Goal: Task Accomplishment & Management: Complete application form

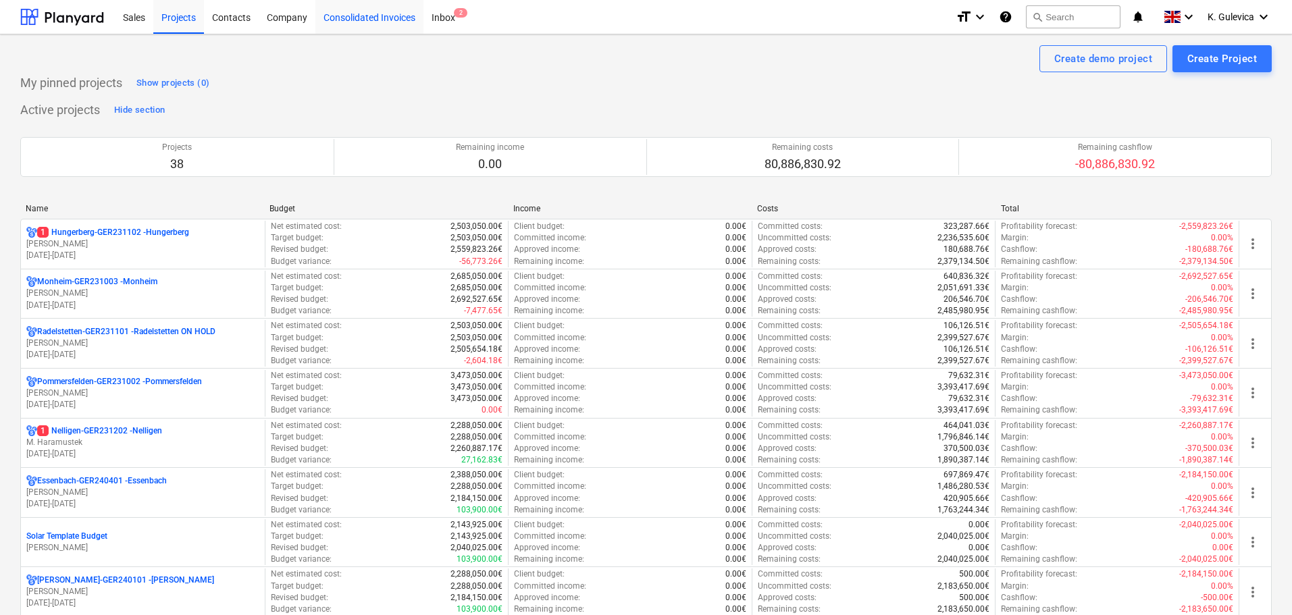
drag, startPoint x: 348, startPoint y: 20, endPoint x: 355, endPoint y: 22, distance: 7.3
click at [348, 20] on div "Consolidated Invoices" at bounding box center [369, 16] width 108 height 34
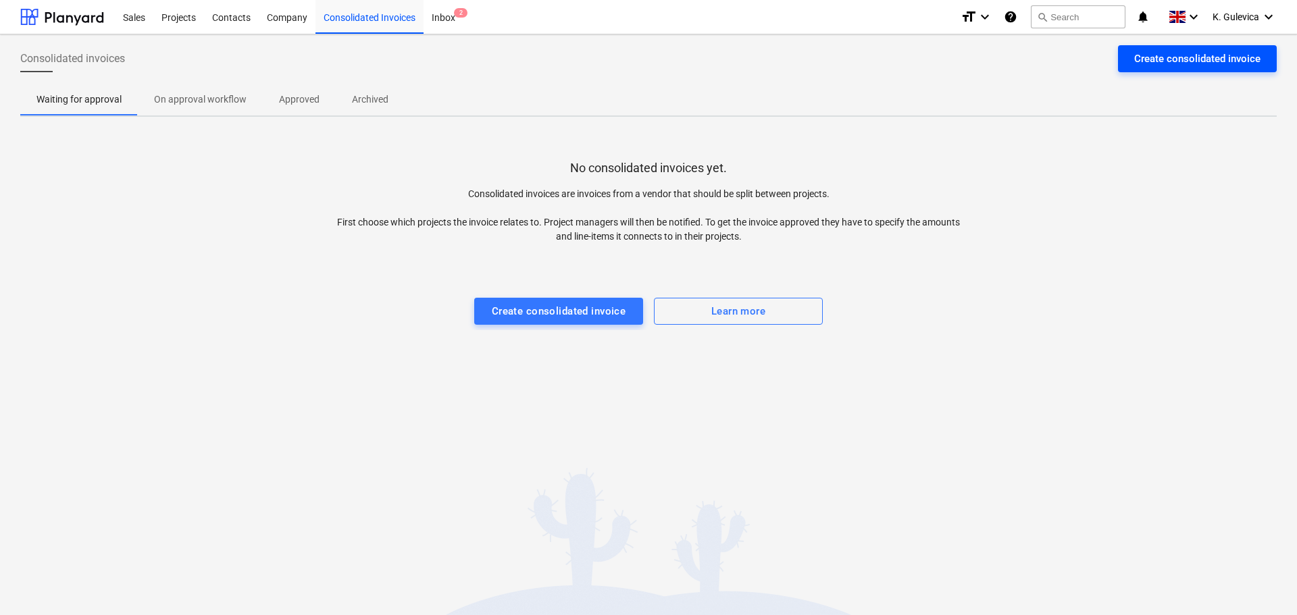
click at [1173, 59] on div "Create consolidated invoice" at bounding box center [1197, 59] width 126 height 18
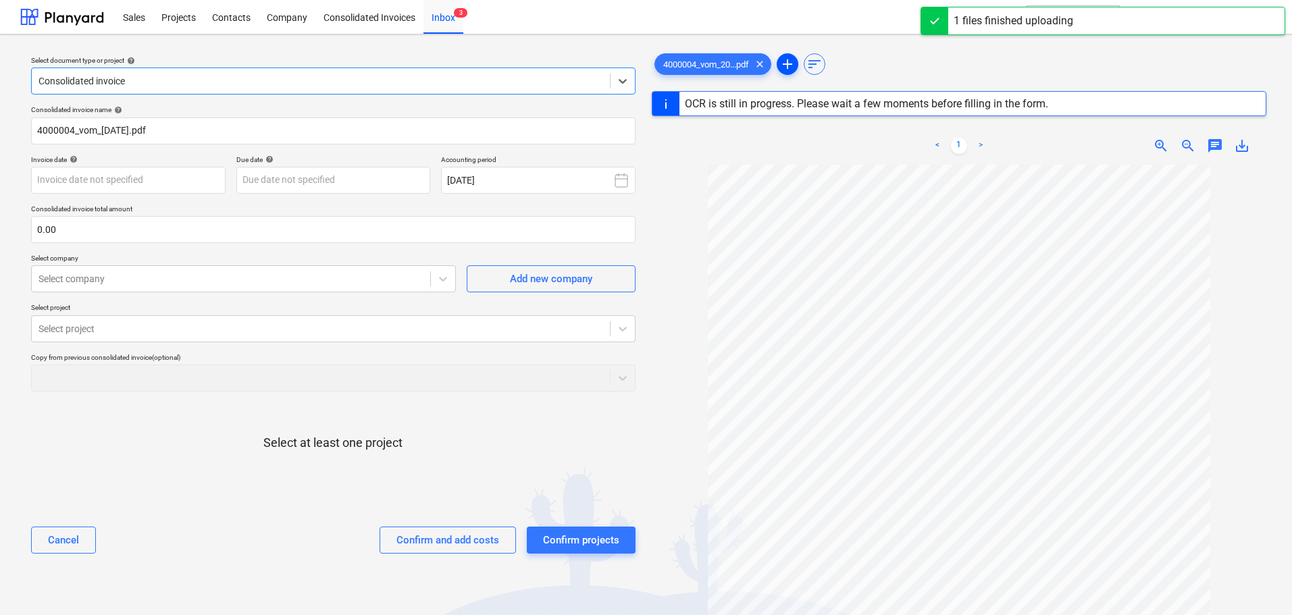
click at [788, 61] on span "add" at bounding box center [787, 64] width 16 height 16
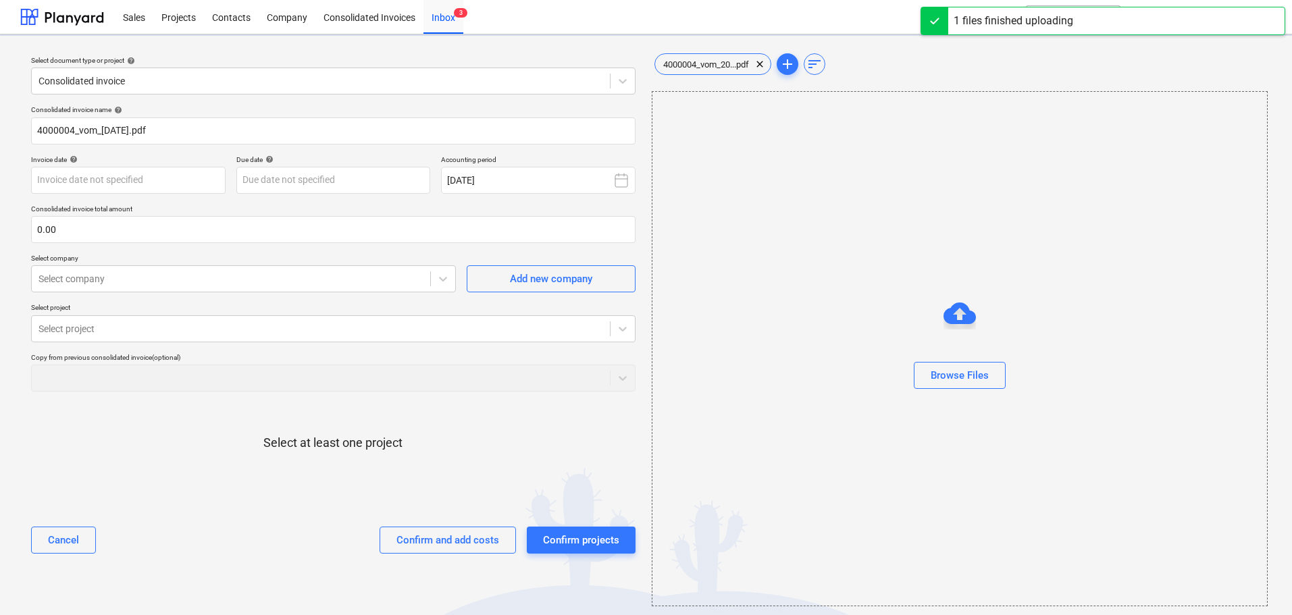
type input "4000004"
type input "[DATE]"
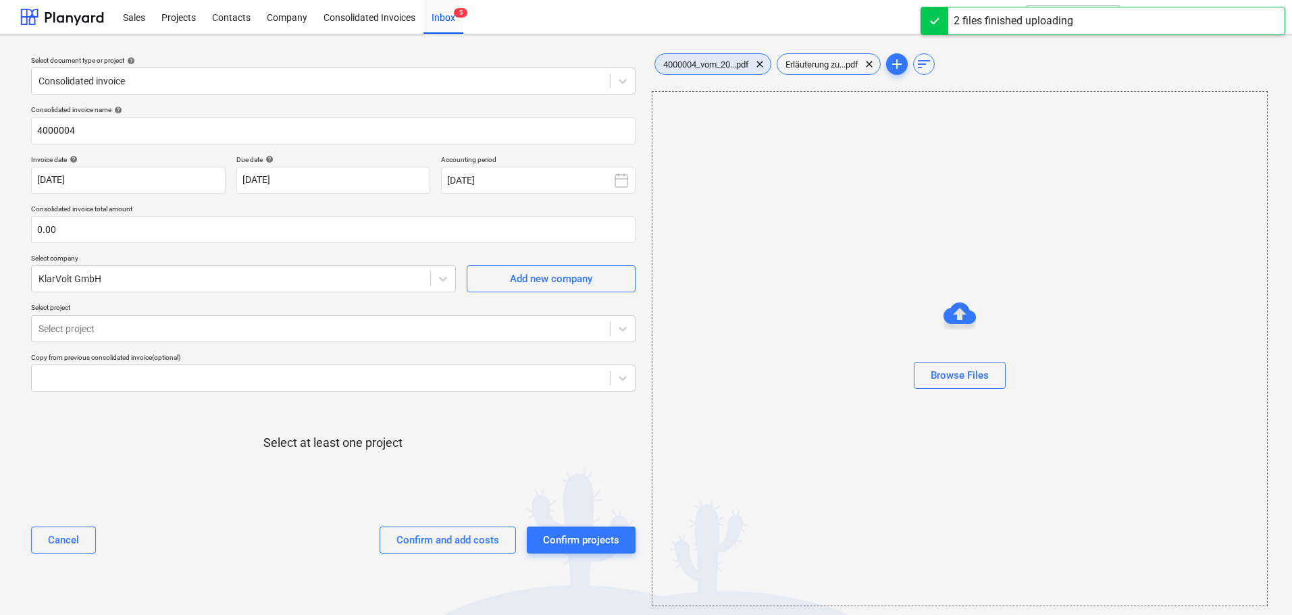
click at [696, 70] on div "4000004_vom_20...pdf clear" at bounding box center [713, 64] width 117 height 22
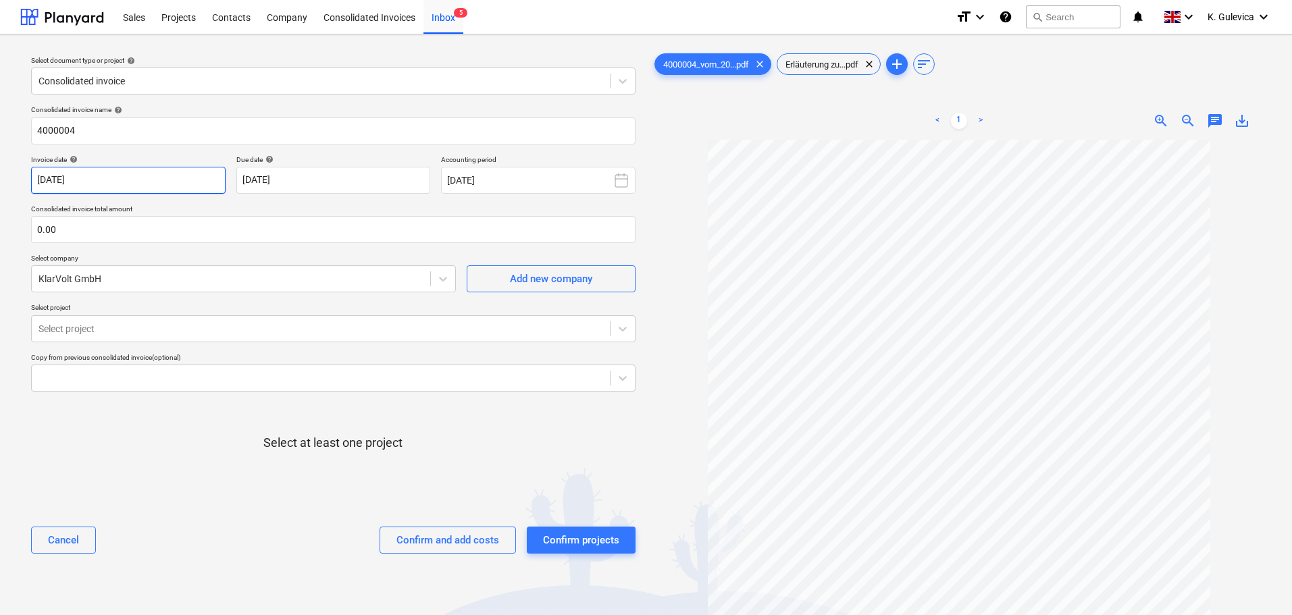
click at [177, 184] on body "Sales Projects Contacts Company Consolidated Invoices Inbox 5 format_size keybo…" at bounding box center [646, 307] width 1292 height 615
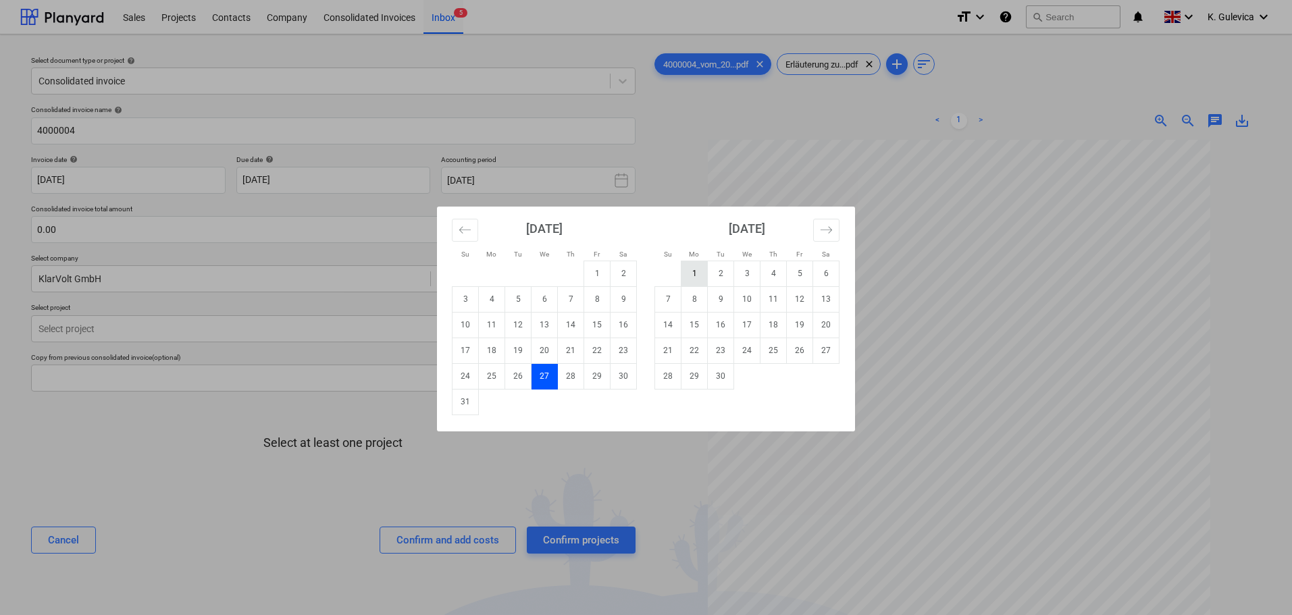
click at [690, 272] on td "1" at bounding box center [695, 274] width 26 height 26
type input "[DATE]"
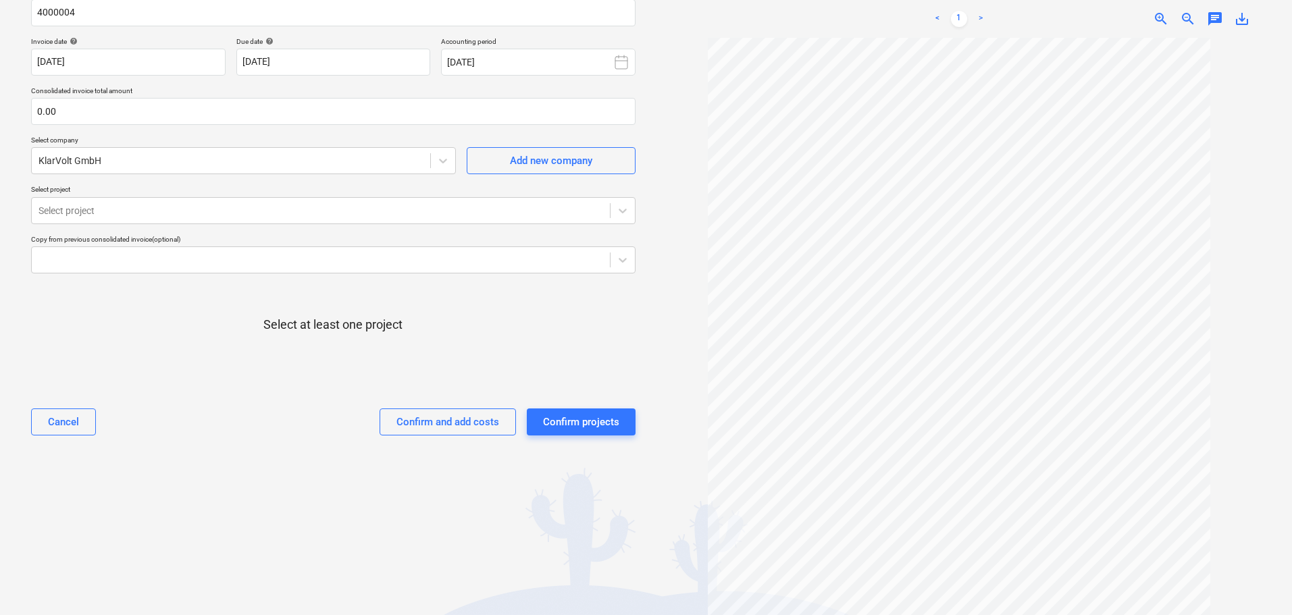
scroll to position [136, 0]
click at [363, 65] on body "Sales Projects Contacts Company Consolidated Invoices Inbox 5 format_size keybo…" at bounding box center [646, 189] width 1292 height 615
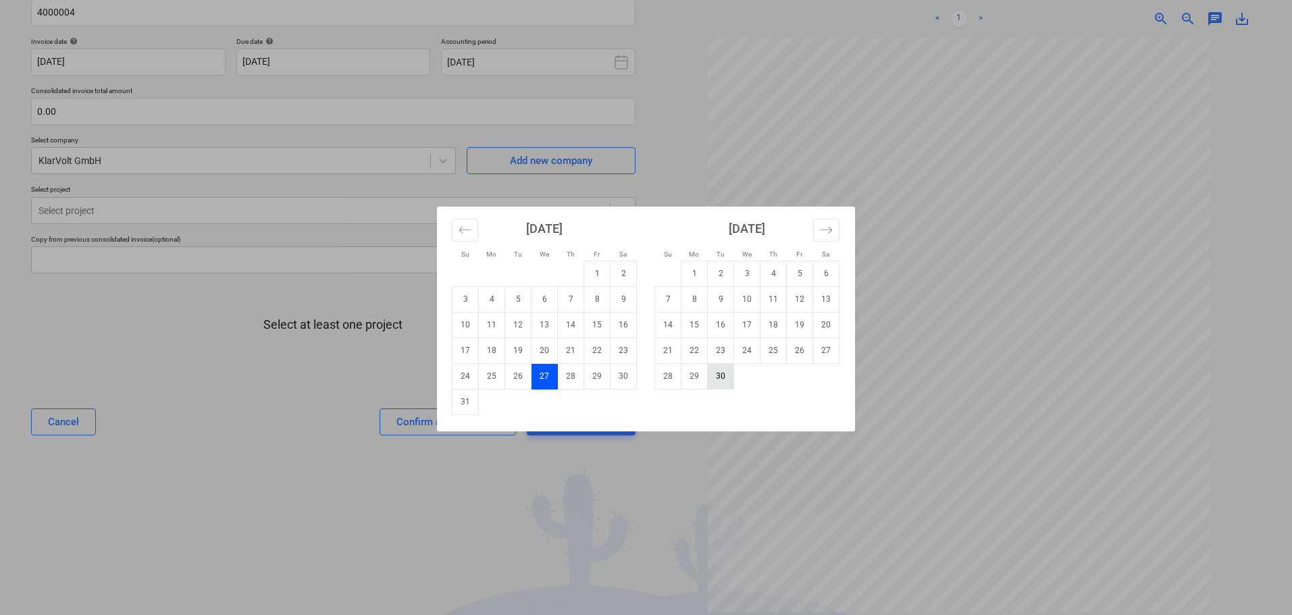
click at [717, 382] on td "30" at bounding box center [721, 376] width 26 height 26
type input "[DATE]"
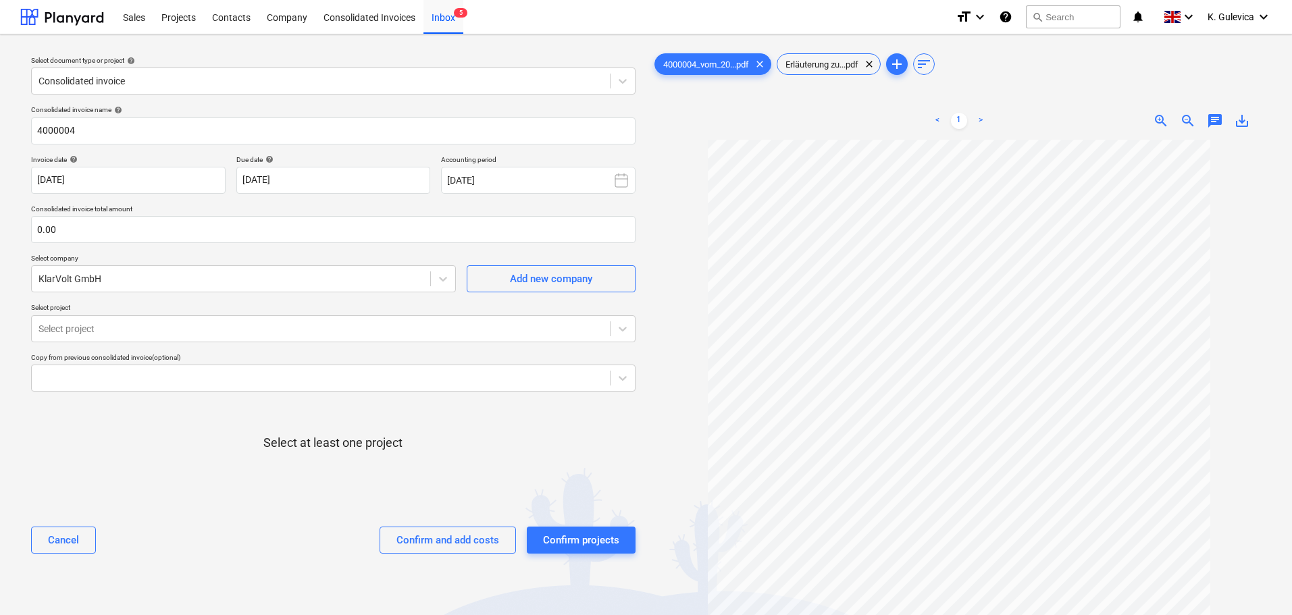
scroll to position [69, 0]
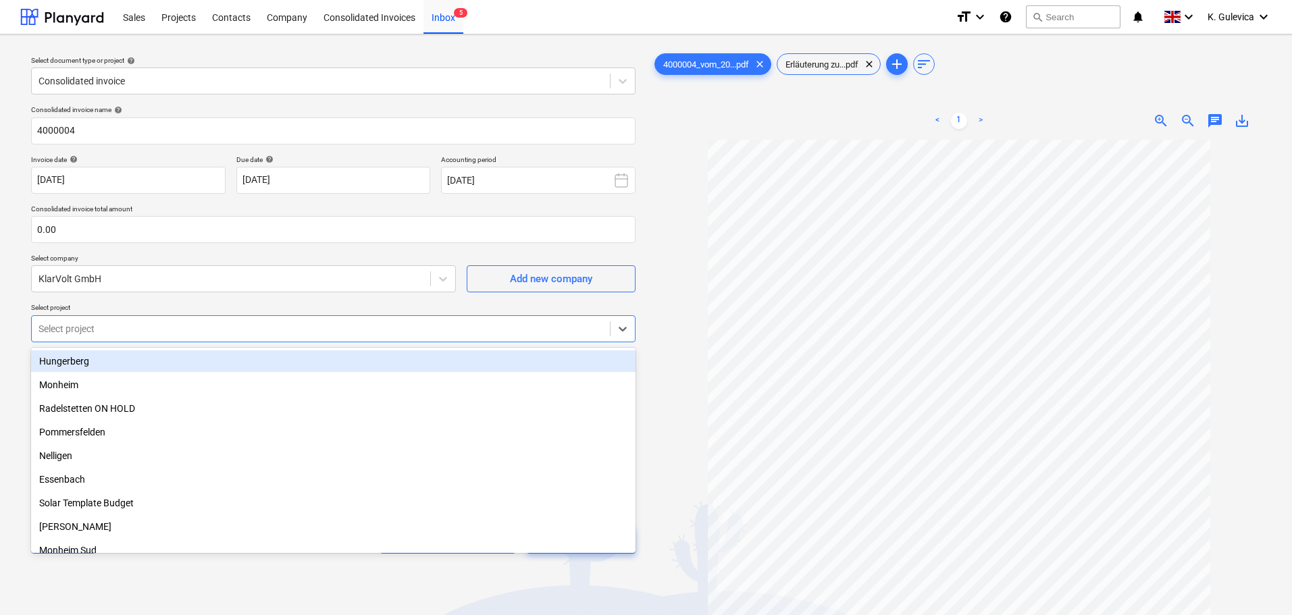
click at [240, 324] on div at bounding box center [321, 329] width 565 height 14
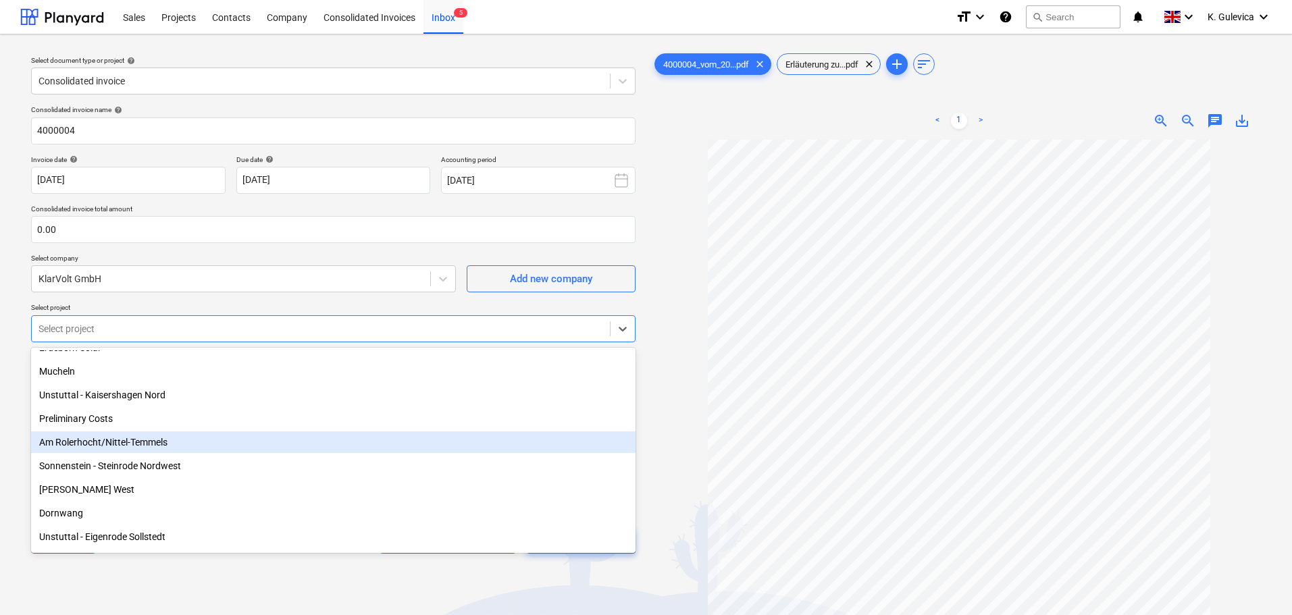
click at [182, 444] on div "Am Rolerhocht/Nittel-Temmels" at bounding box center [333, 443] width 605 height 22
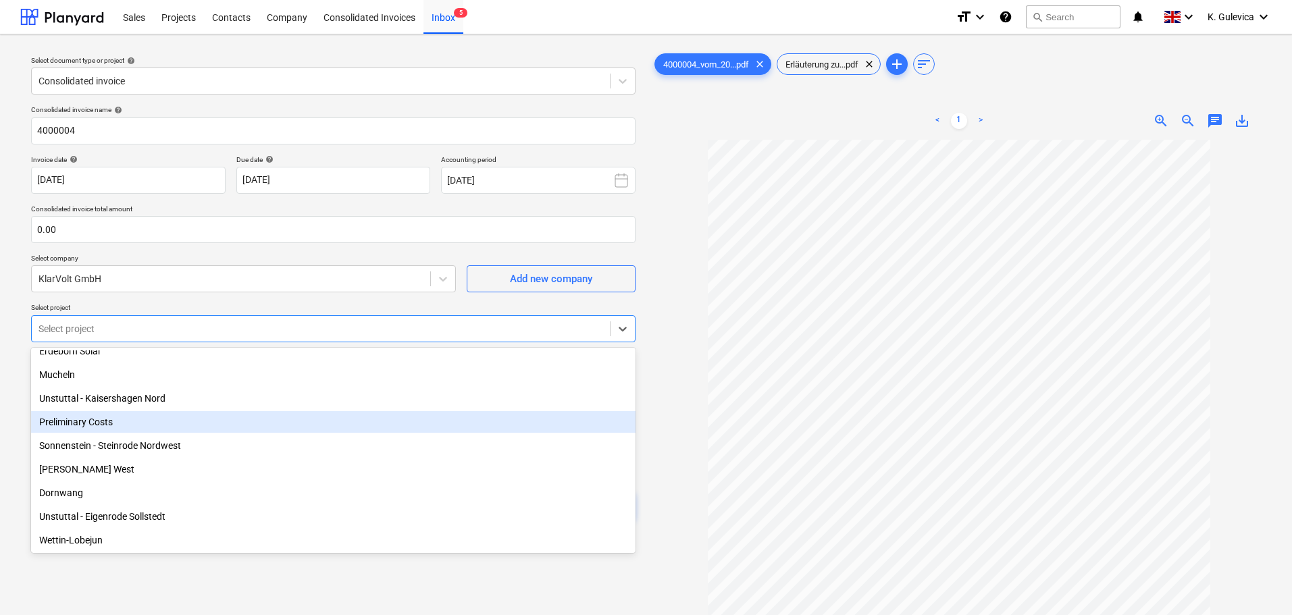
click at [106, 428] on div "Preliminary Costs" at bounding box center [333, 422] width 605 height 22
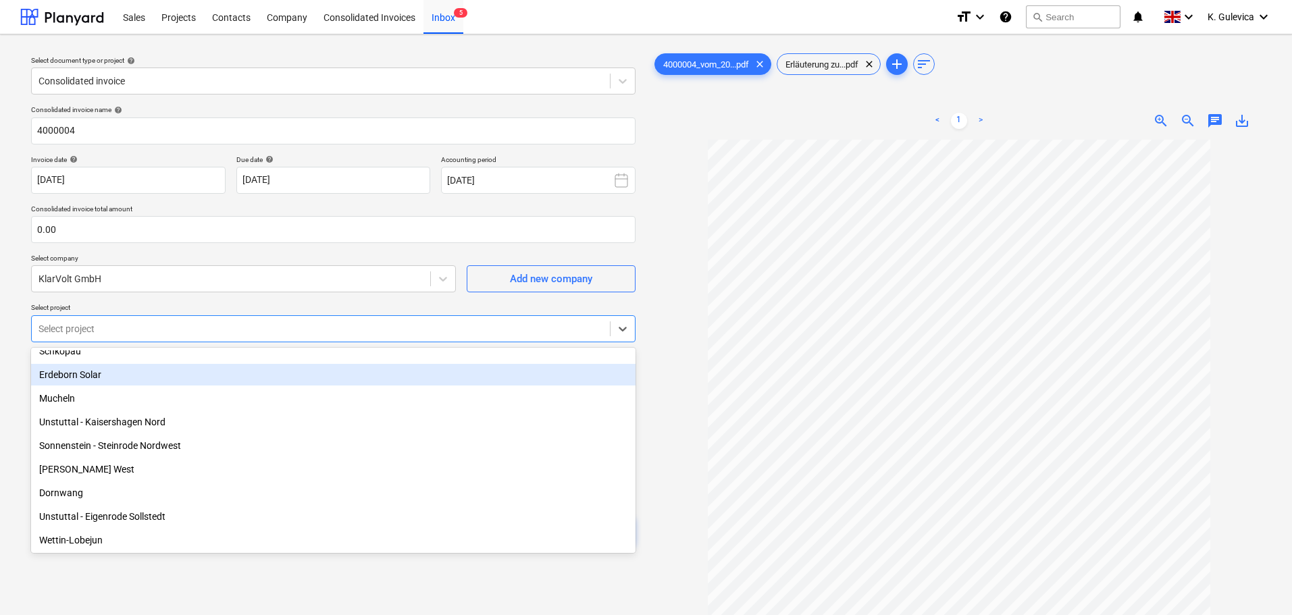
click at [681, 370] on div at bounding box center [959, 429] width 615 height 578
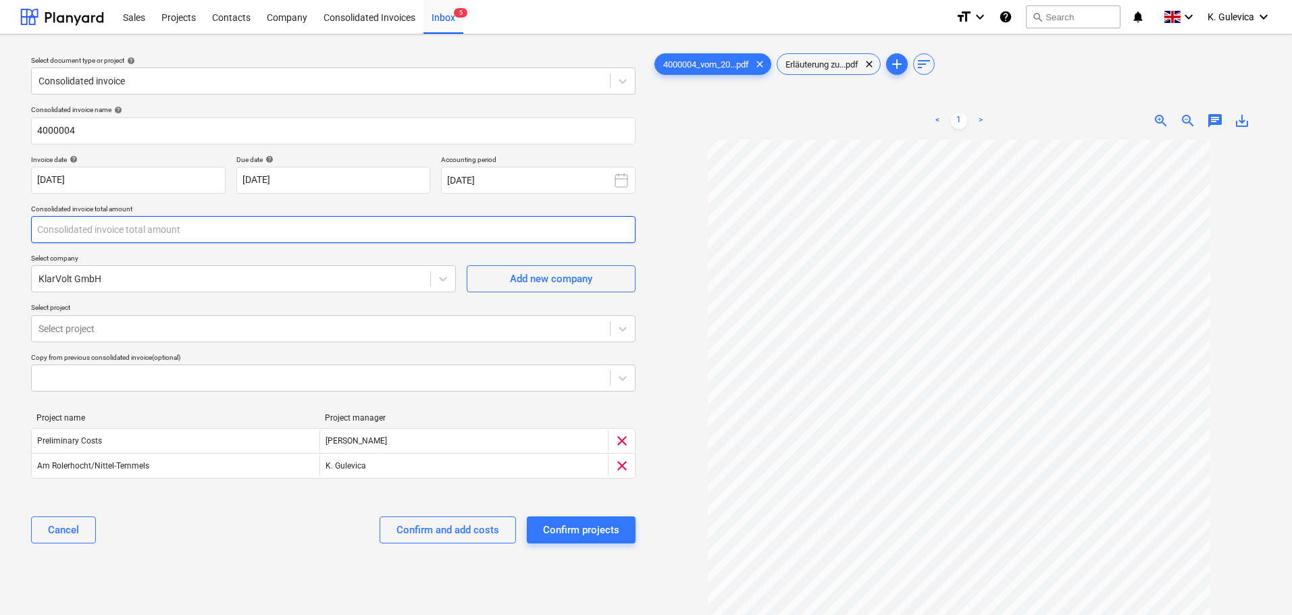
click at [63, 231] on input "text" at bounding box center [333, 229] width 605 height 27
type input "12,872.00"
drag, startPoint x: 532, startPoint y: 590, endPoint x: 444, endPoint y: 559, distance: 93.4
click at [531, 590] on div "Select document type or project help Consolidated invoice Consolidated invoice …" at bounding box center [333, 383] width 626 height 677
click at [438, 533] on div "Confirm and add costs" at bounding box center [447, 530] width 103 height 18
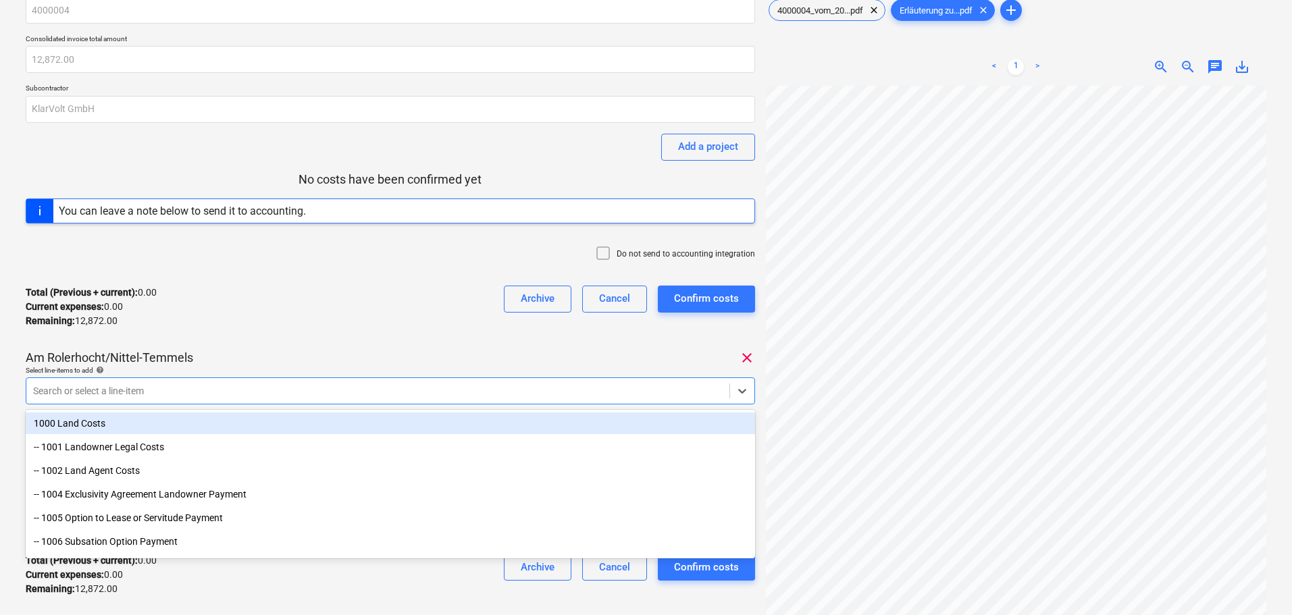
click at [236, 441] on body "Sales Projects Contacts Company Consolidated Invoices 1 Inbox 2 format_size key…" at bounding box center [646, 253] width 1292 height 615
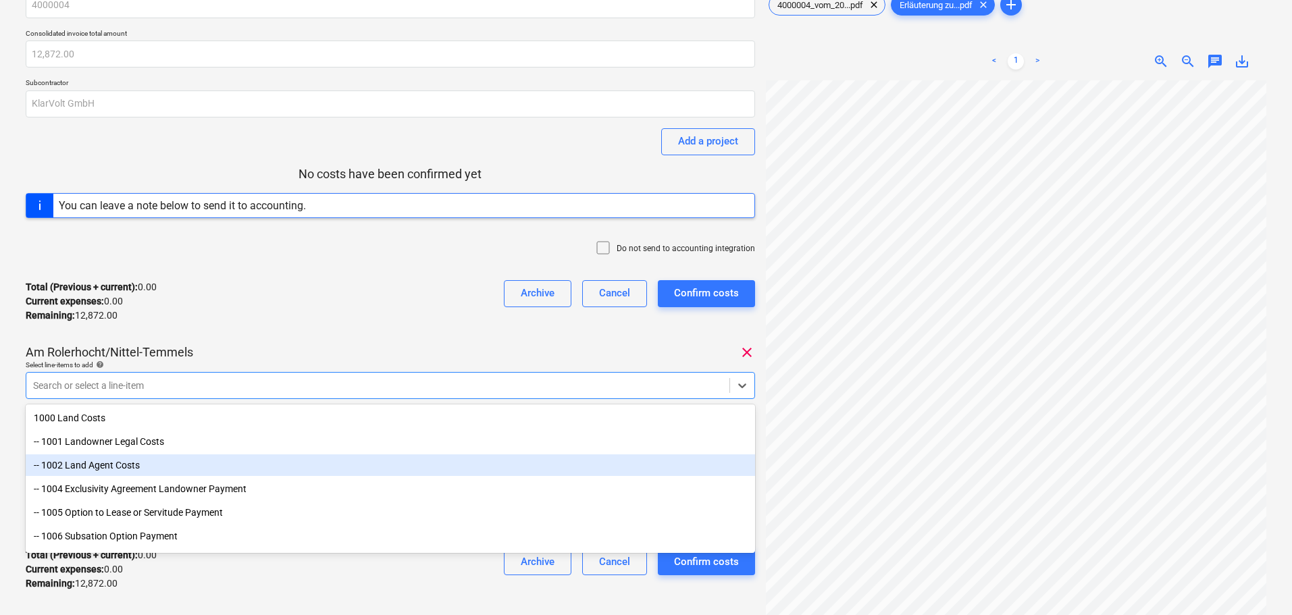
click at [88, 467] on div "-- 1002 Land Agent Costs" at bounding box center [390, 466] width 729 height 22
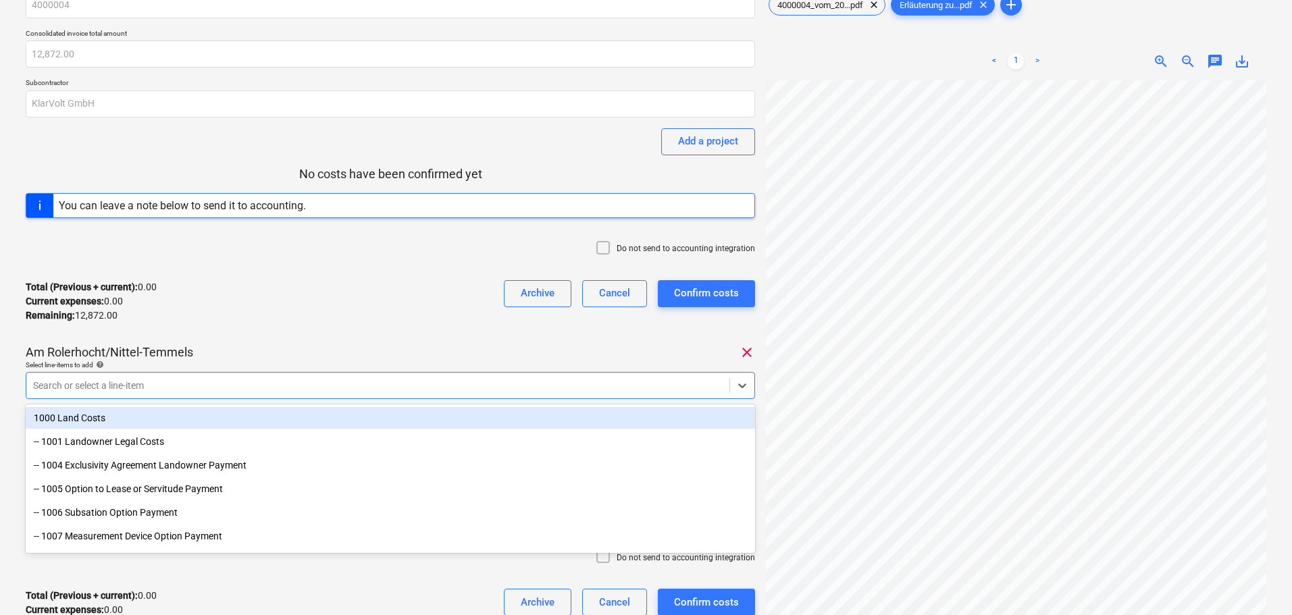
click at [269, 323] on div "Total (Previous + current) : 0.00 Current expenses : 0.00 Remaining : 12,872.00…" at bounding box center [390, 302] width 729 height 64
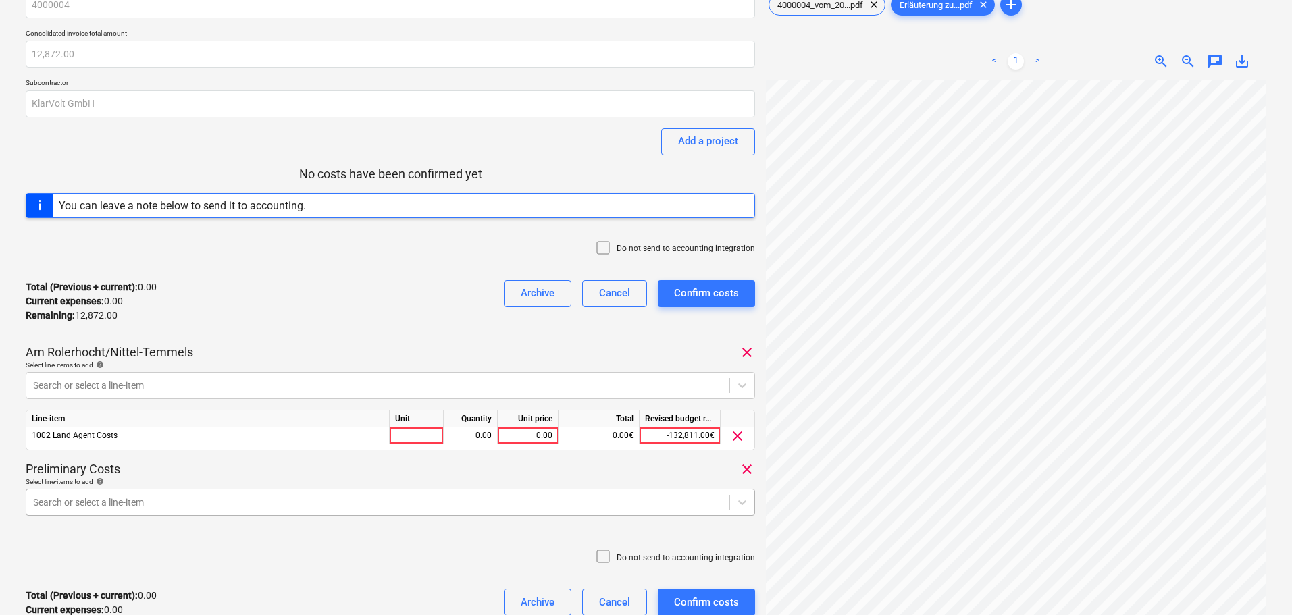
click at [153, 498] on body "Sales Projects Contacts Company Consolidated Invoices 1 Inbox 2 format_size key…" at bounding box center [646, 248] width 1292 height 615
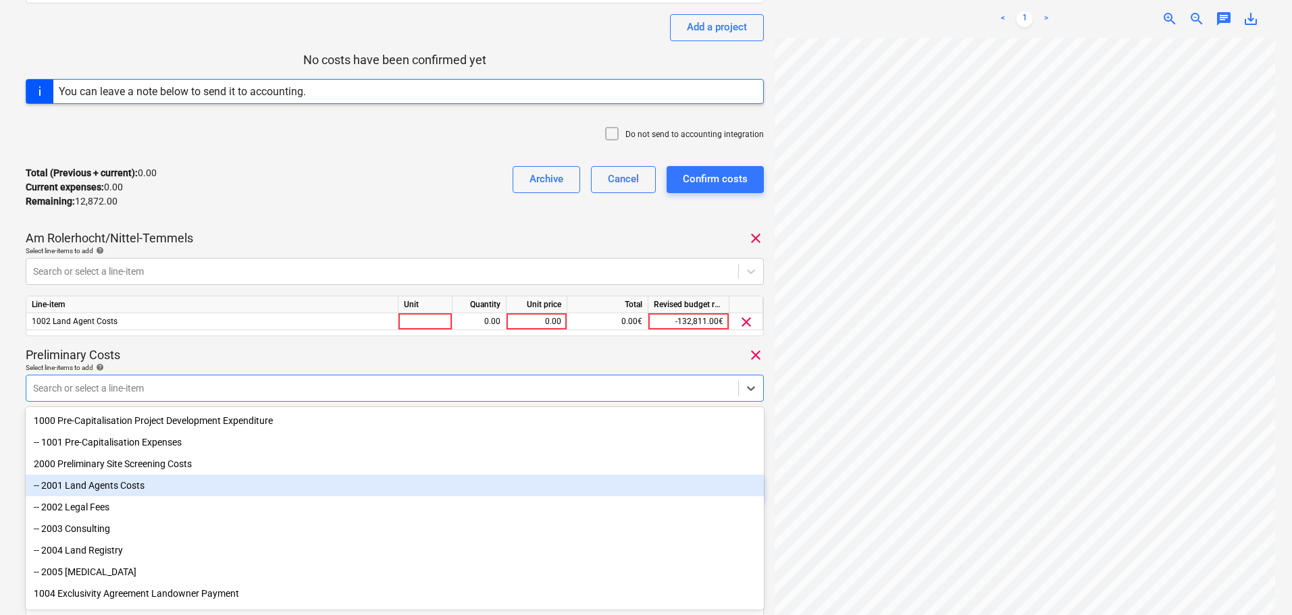
click at [115, 490] on div "-- 2001 Land Agents Costs" at bounding box center [395, 486] width 738 height 22
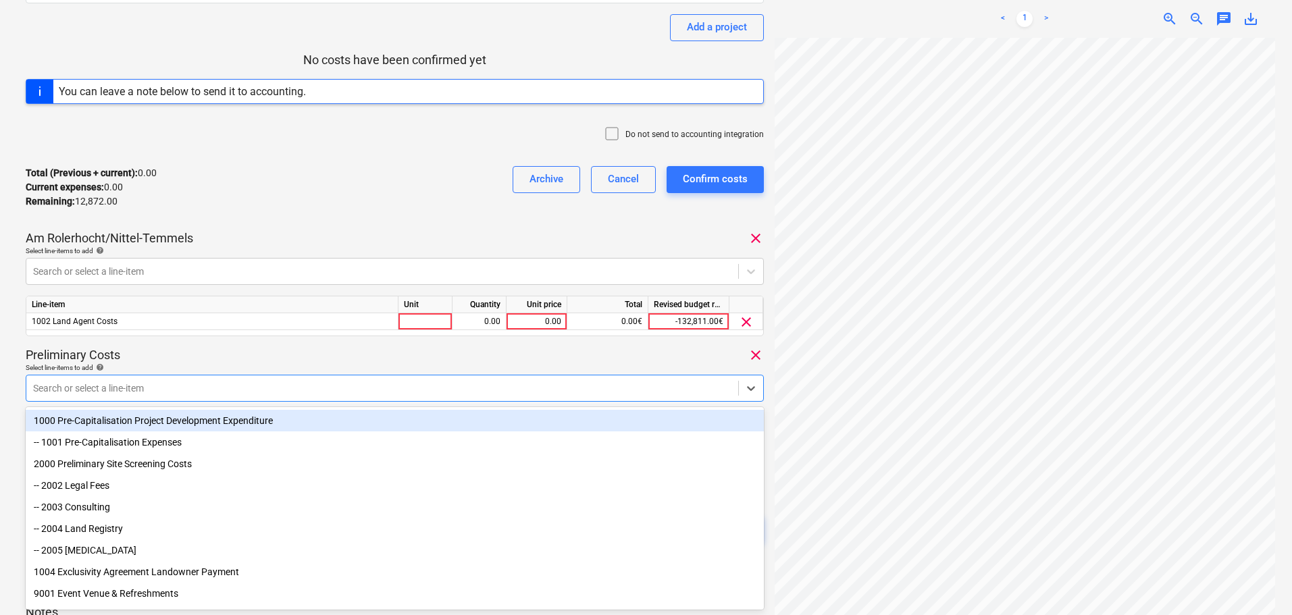
drag, startPoint x: 278, startPoint y: 340, endPoint x: 281, endPoint y: 352, distance: 12.6
click at [278, 342] on div "4000004 Consolidated invoice total amount 12,872.00 Subcontractor KlarVolt GmbH…" at bounding box center [395, 223] width 738 height 692
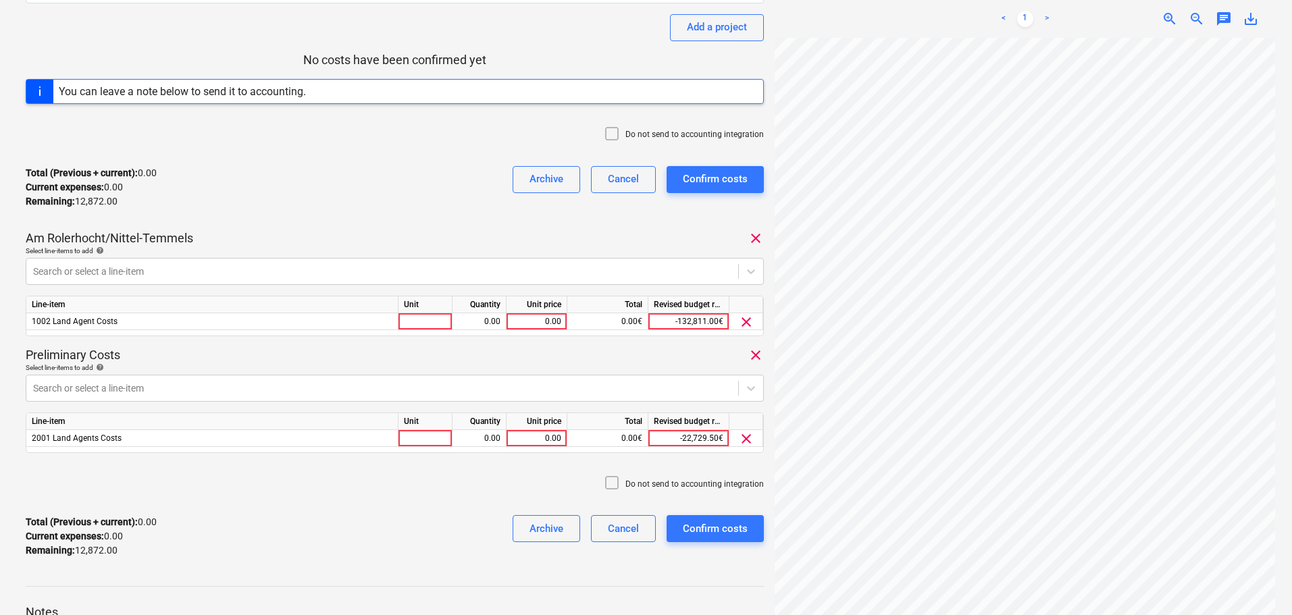
click at [449, 362] on div "Preliminary Costs clear" at bounding box center [395, 355] width 738 height 16
click at [541, 317] on div "0.00" at bounding box center [536, 321] width 49 height 17
type input "3385"
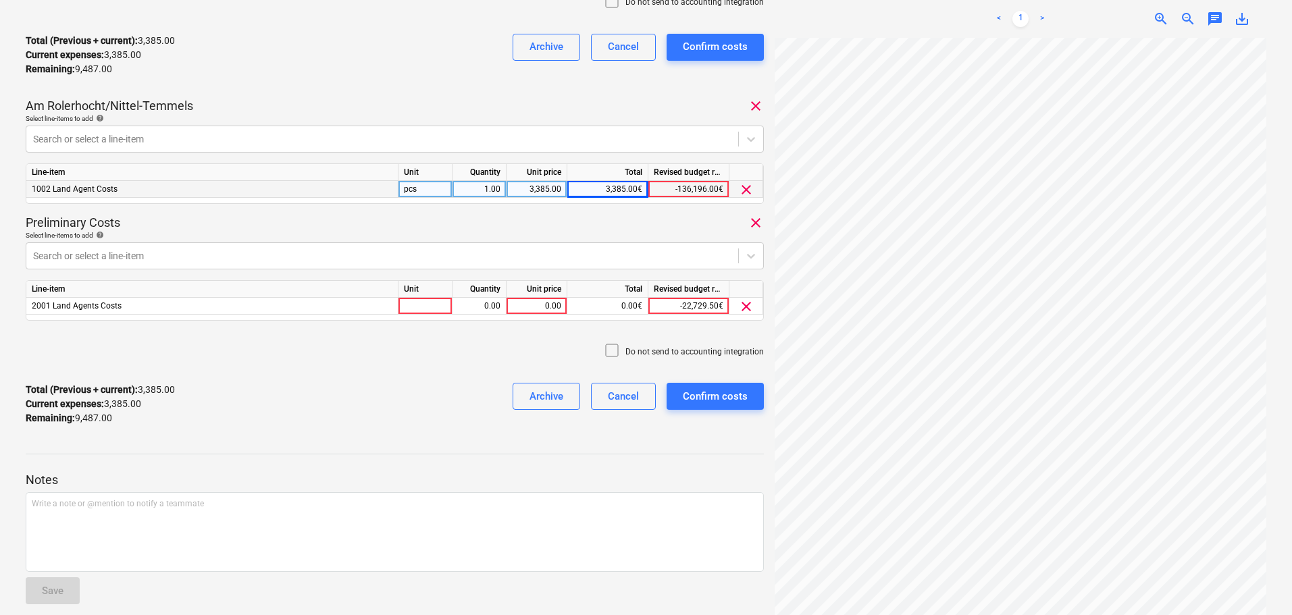
scroll to position [309, 0]
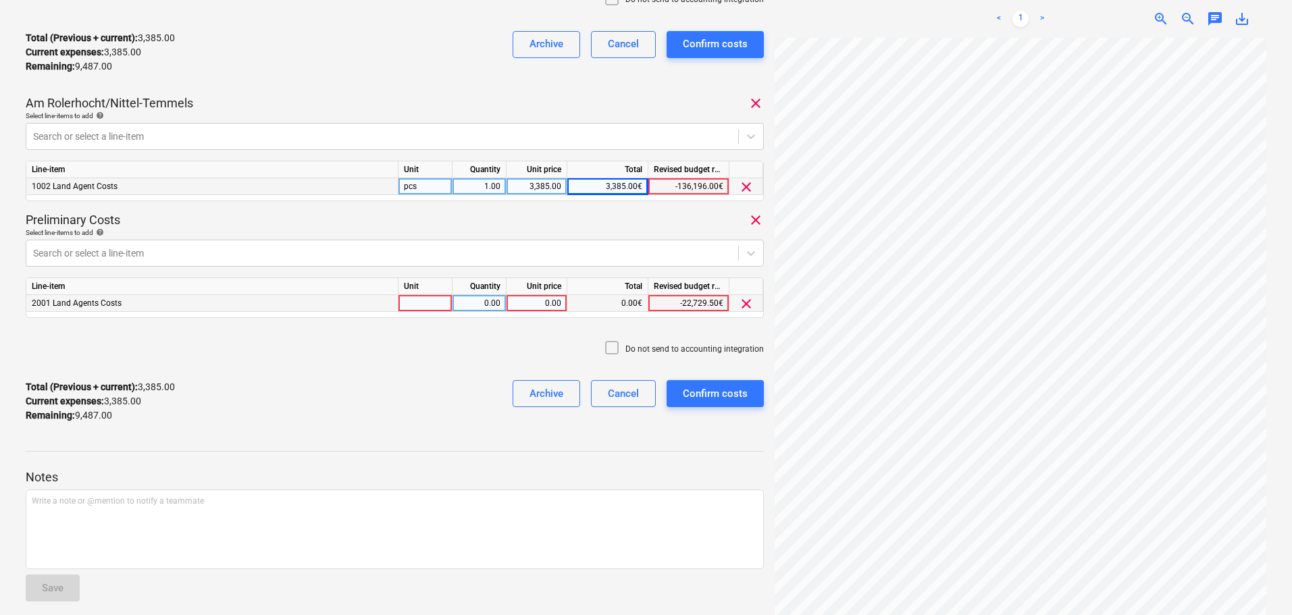
click at [546, 307] on div "0.00" at bounding box center [536, 303] width 49 height 17
type input "9487"
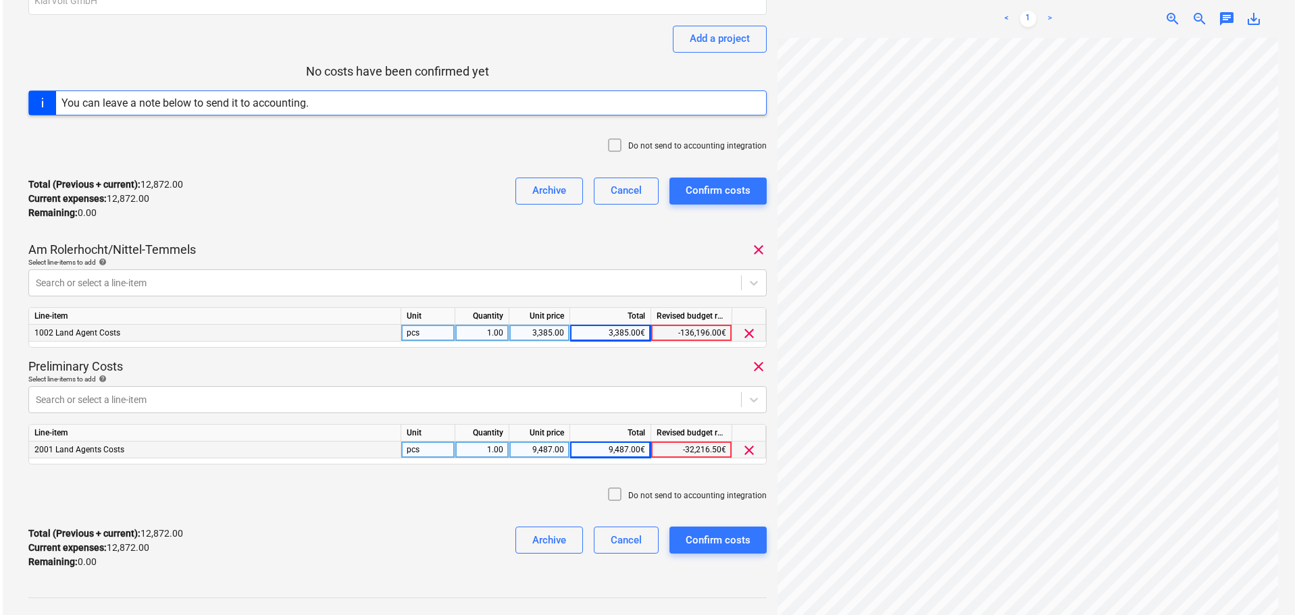
scroll to position [322, 0]
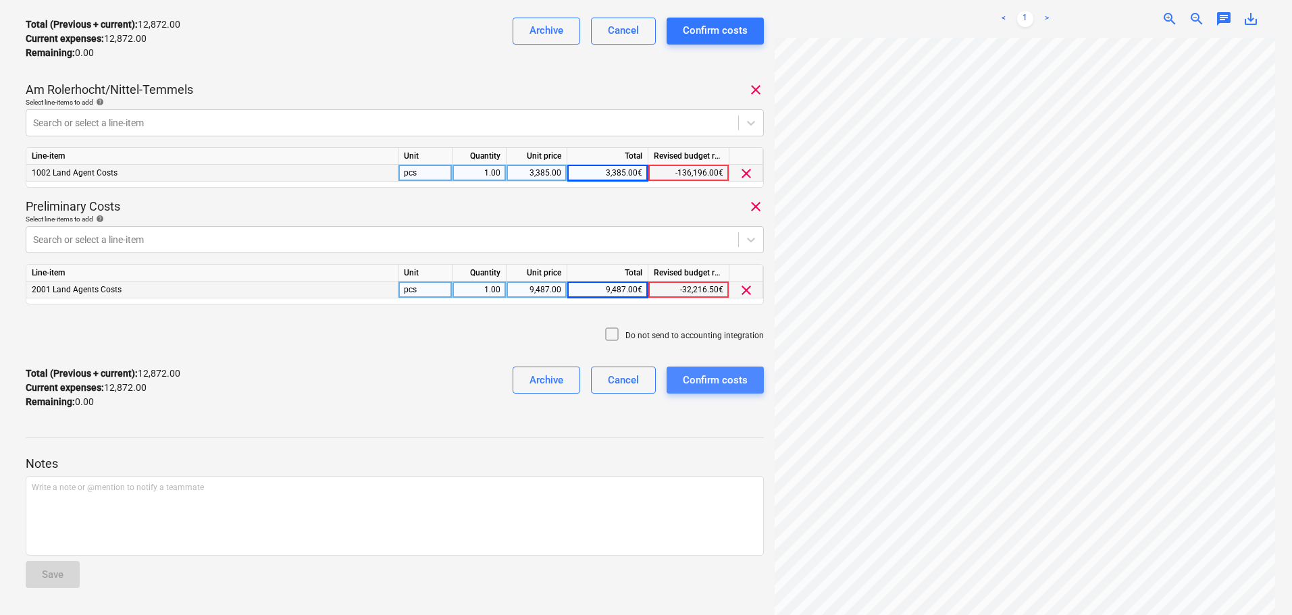
click at [711, 381] on div "Confirm costs" at bounding box center [715, 381] width 65 height 18
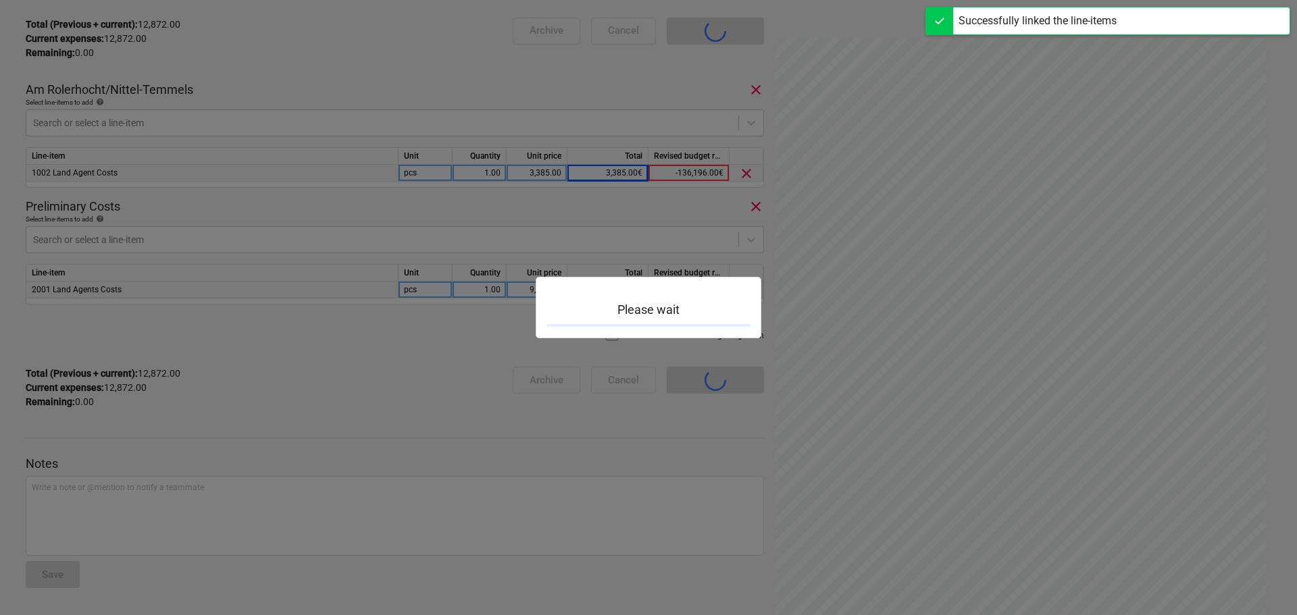
scroll to position [118, 0]
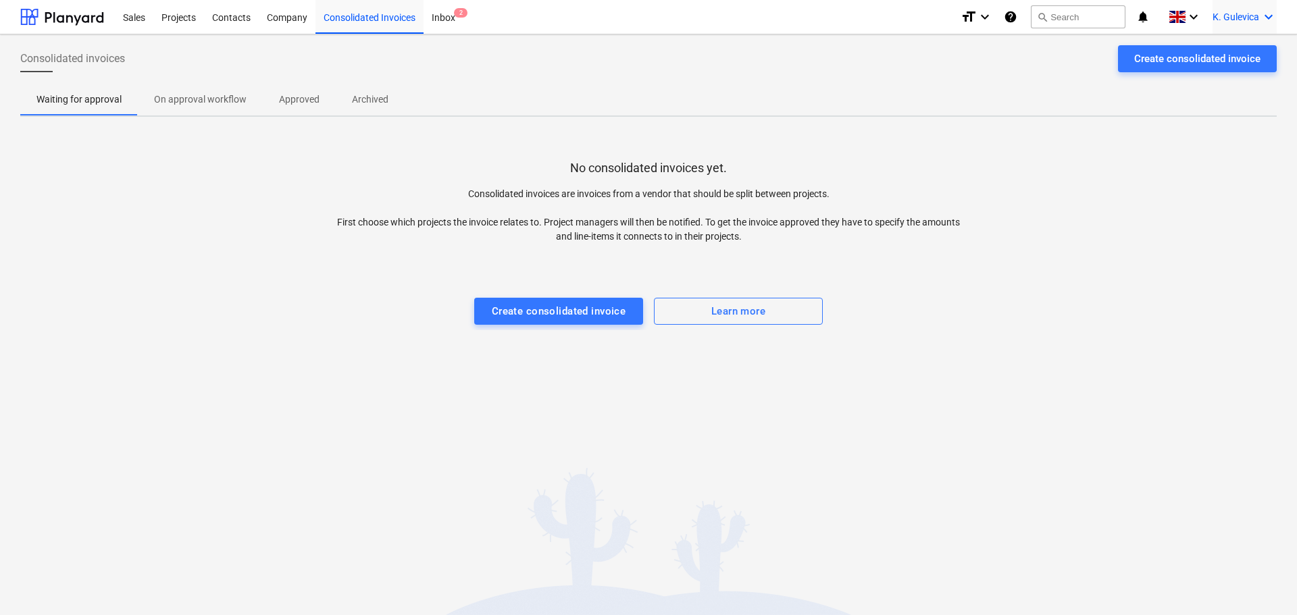
click at [1227, 15] on span "K. Gulevica" at bounding box center [1235, 16] width 47 height 11
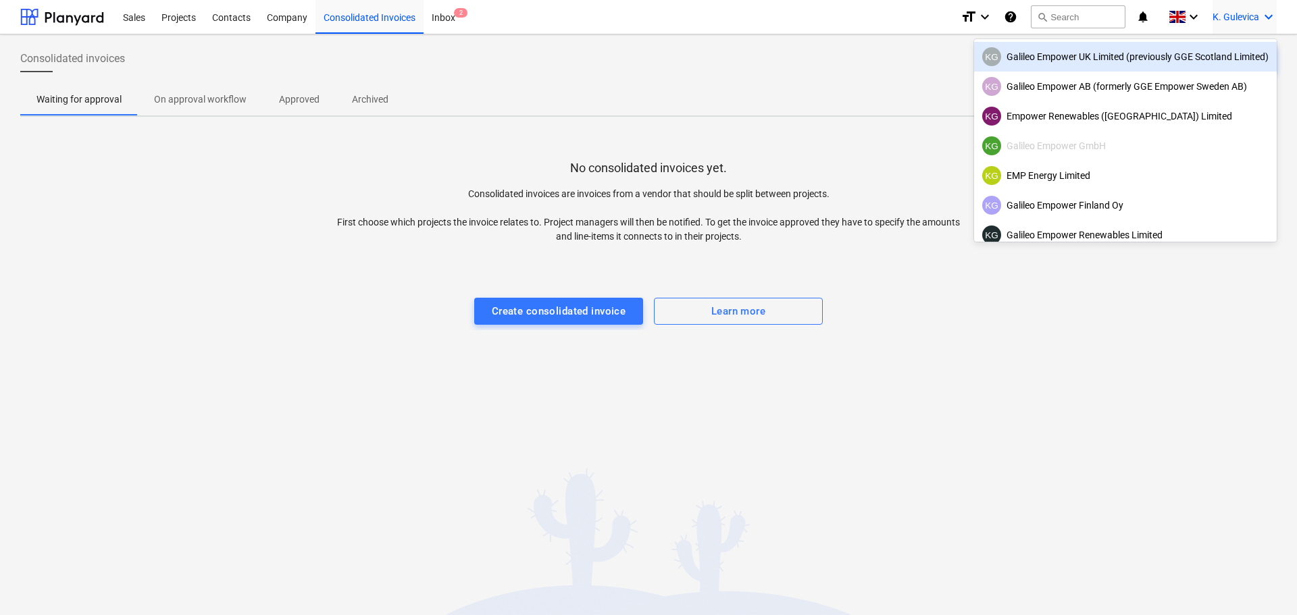
click at [1052, 58] on div "KG Galileo Empower UK Limited (previously GGE Scotland Limited)" at bounding box center [1125, 56] width 286 height 19
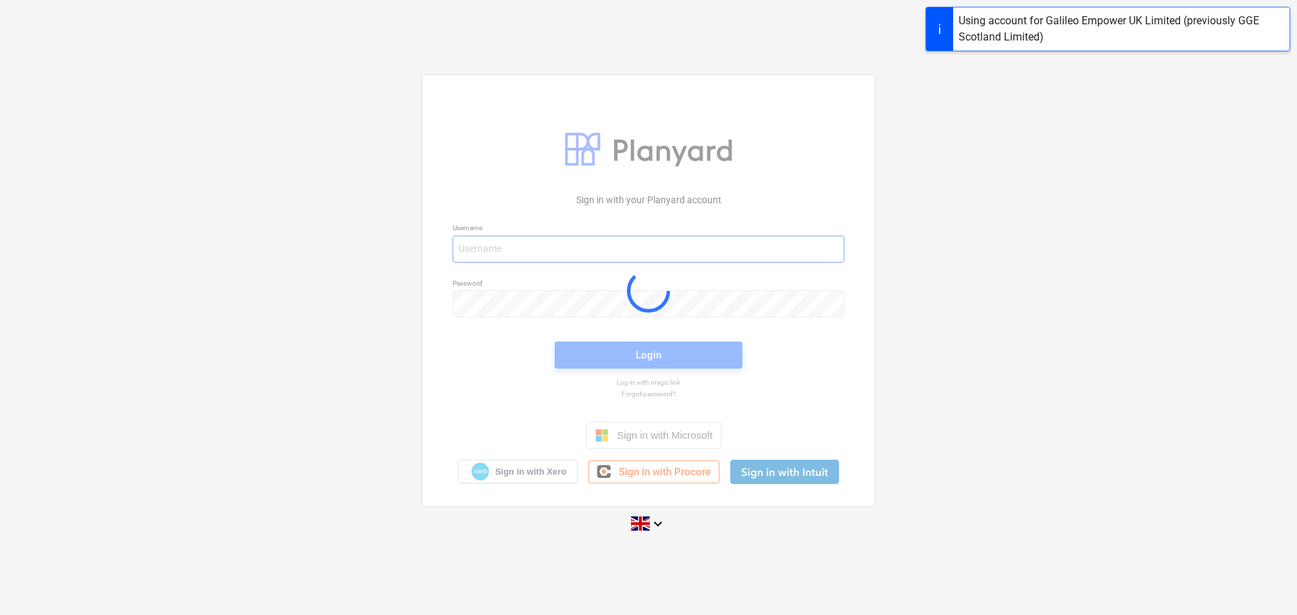
type input "[EMAIL_ADDRESS][DOMAIN_NAME]"
